Goal: Task Accomplishment & Management: Manage account settings

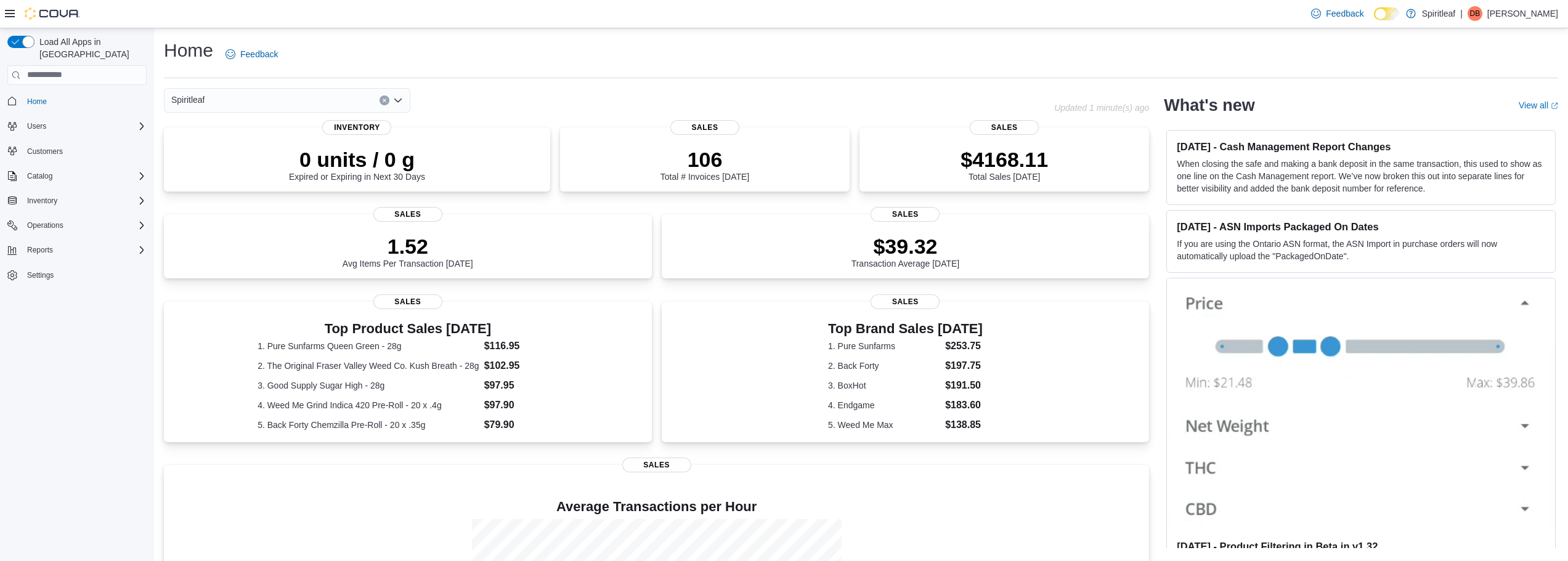
drag, startPoint x: 1517, startPoint y: 11, endPoint x: 1508, endPoint y: 25, distance: 16.6
click at [1516, 12] on div "| DB Delaney B" at bounding box center [1508, 13] width 98 height 15
click at [1478, 117] on span "Sign Out" at bounding box center [1478, 120] width 34 height 12
